Goal: Information Seeking & Learning: Learn about a topic

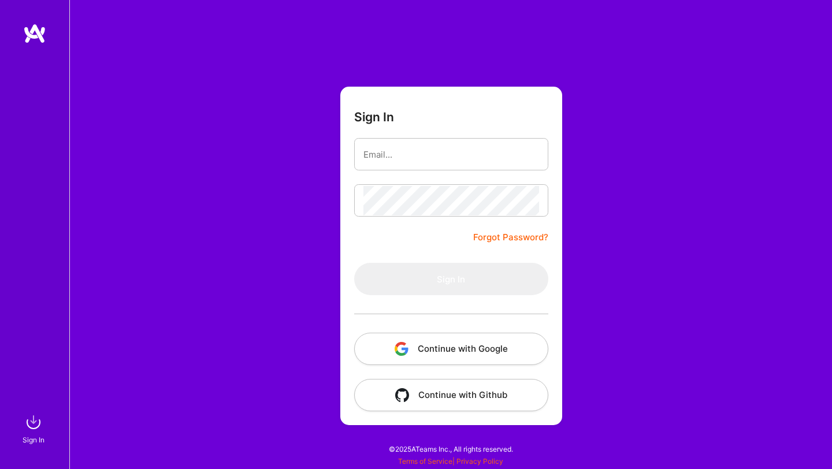
click at [470, 346] on button "Continue with Google" at bounding box center [451, 349] width 194 height 32
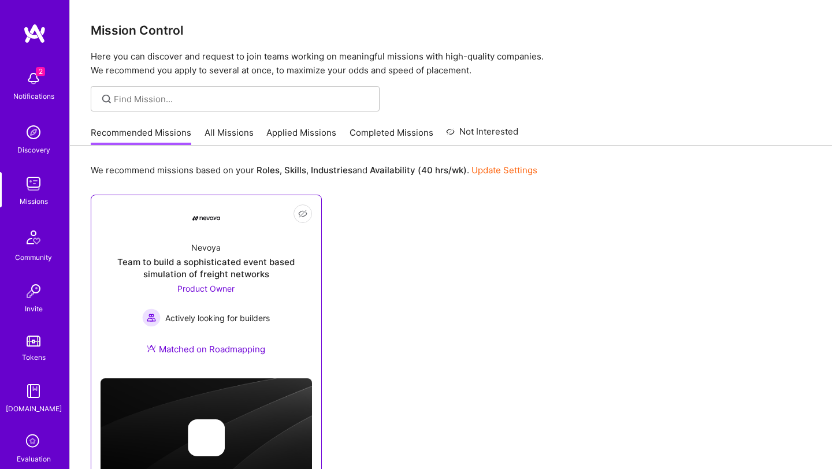
click at [215, 269] on div "Team to build a sophisticated event based simulation of freight networks" at bounding box center [207, 268] width 212 height 24
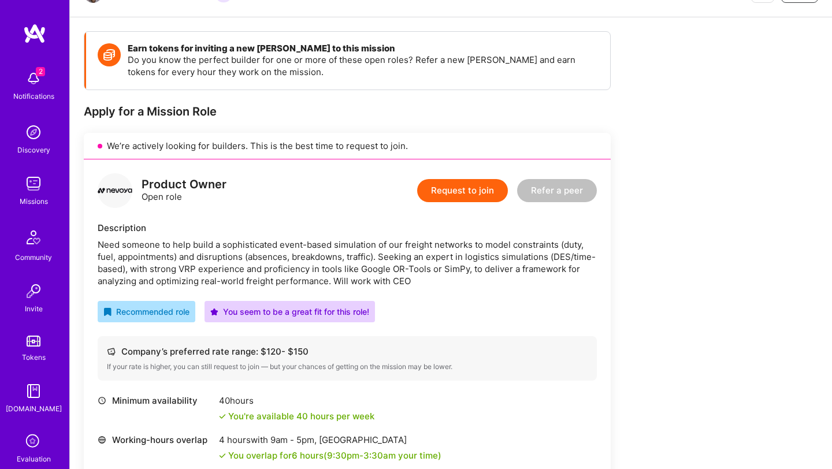
scroll to position [140, 0]
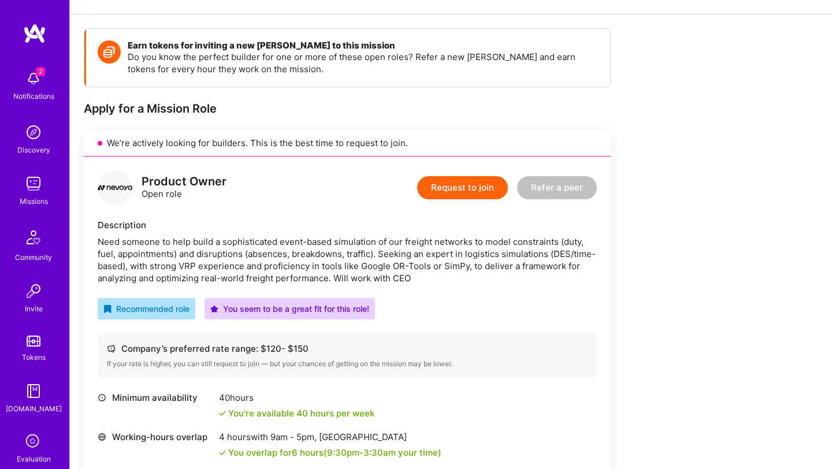
drag, startPoint x: 364, startPoint y: 265, endPoint x: 468, endPoint y: 264, distance: 104.1
click at [468, 264] on div "Need someone to help build a sophisticated event-based simulation of our freigh…" at bounding box center [347, 260] width 499 height 49
drag, startPoint x: 361, startPoint y: 266, endPoint x: 469, endPoint y: 265, distance: 108.1
click at [469, 265] on div "Need someone to help build a sophisticated event-based simulation of our freigh…" at bounding box center [347, 260] width 499 height 49
copy div "Google OR-Tools or SimPy,"
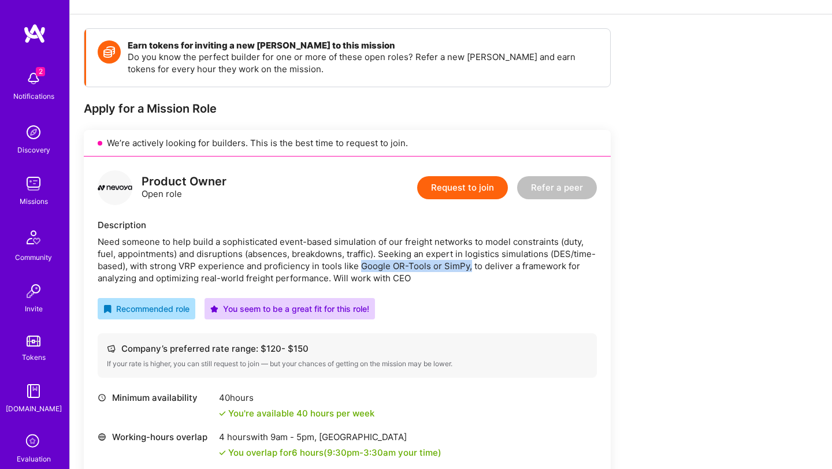
click at [30, 183] on img at bounding box center [33, 183] width 23 height 23
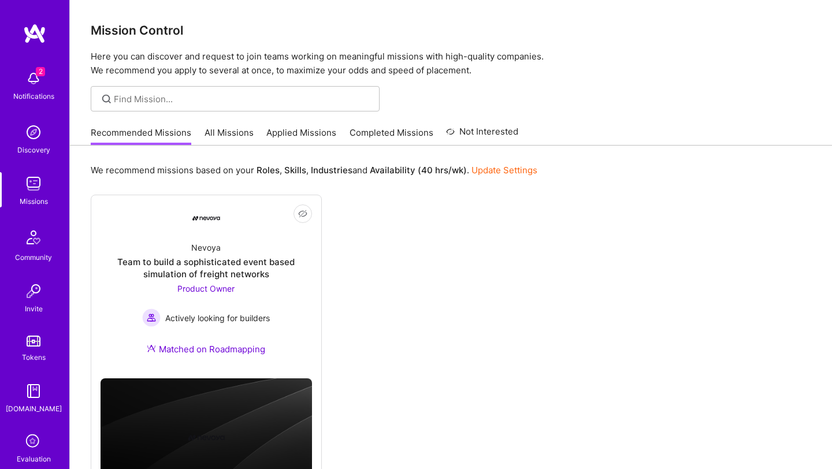
click at [229, 129] on link "All Missions" at bounding box center [229, 136] width 49 height 19
